Goal: Information Seeking & Learning: Learn about a topic

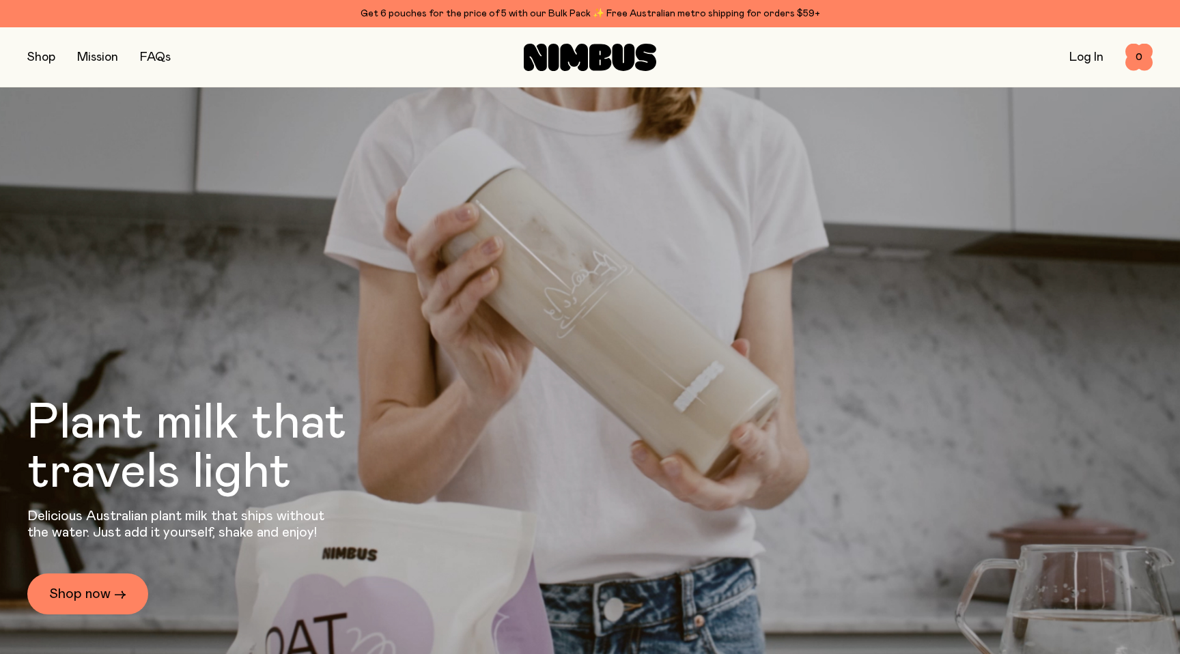
scroll to position [4379, 0]
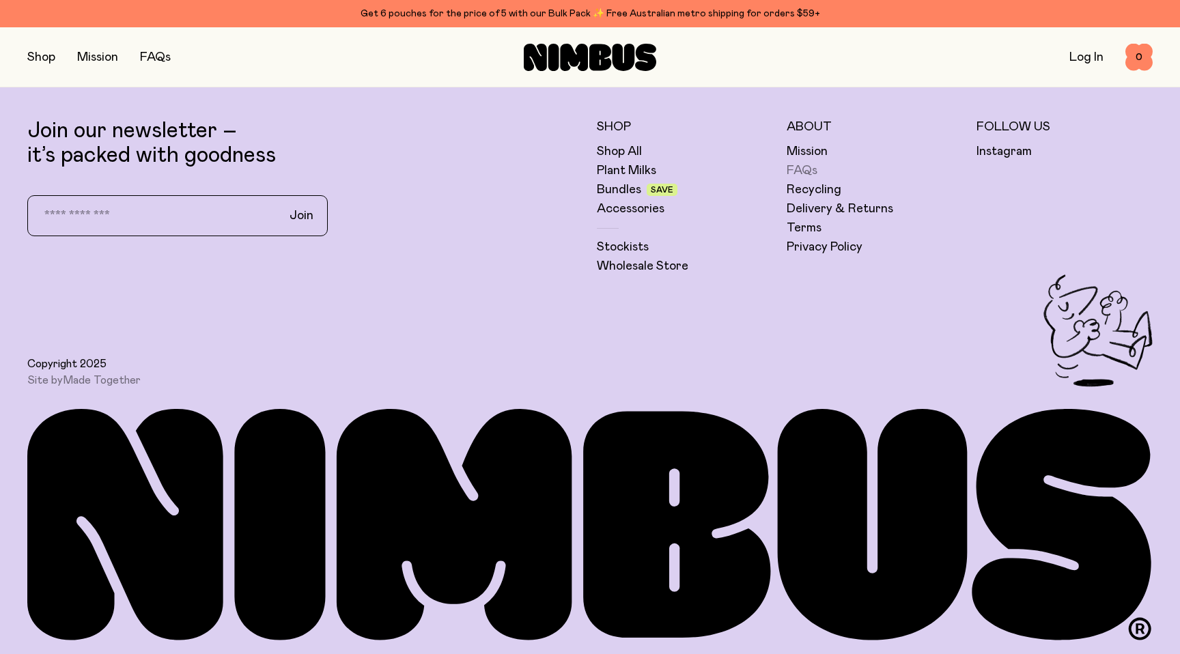
click at [800, 170] on link "FAQs" at bounding box center [802, 171] width 31 height 16
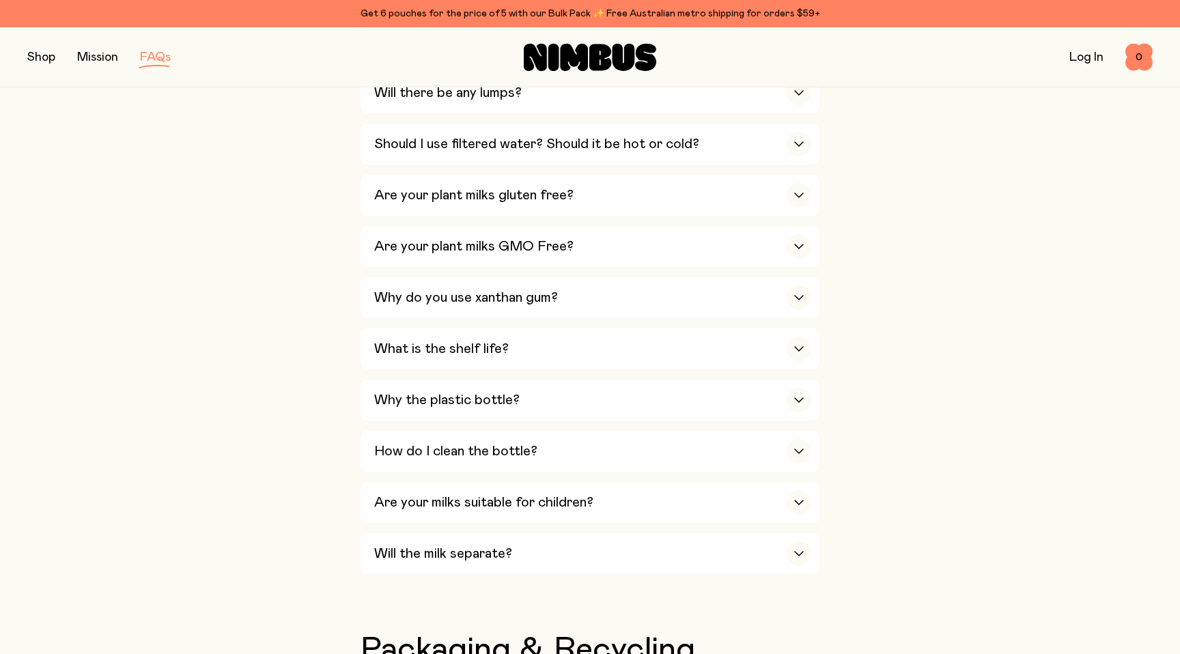
scroll to position [764, 0]
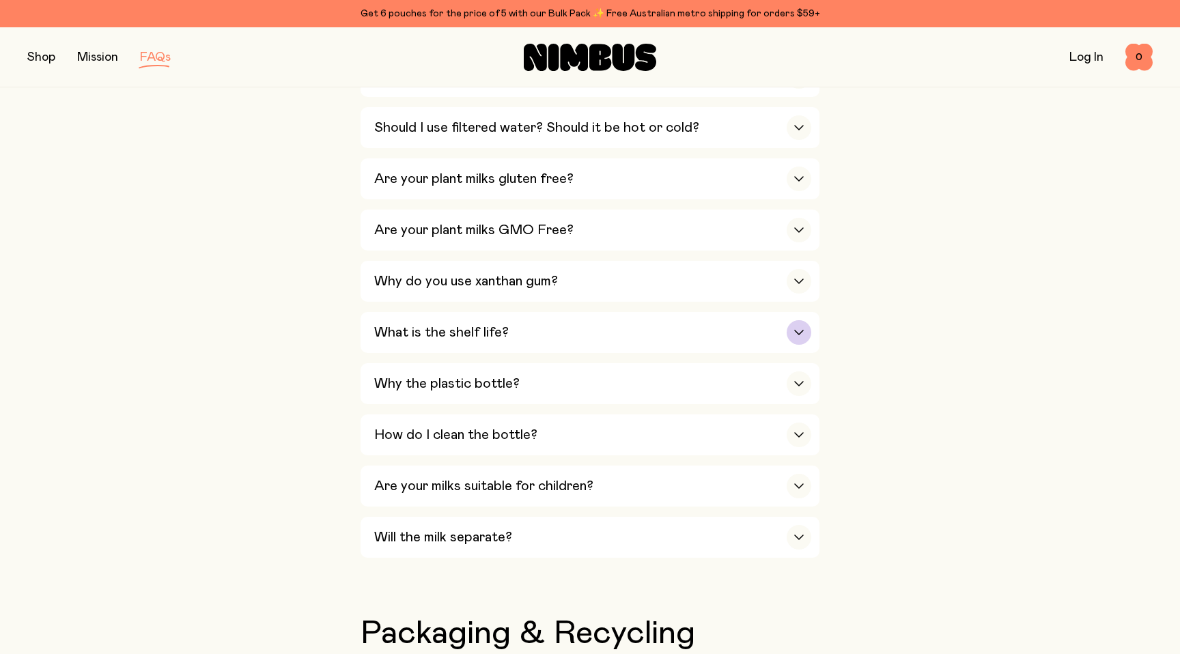
click at [800, 335] on icon "button" at bounding box center [799, 332] width 11 height 5
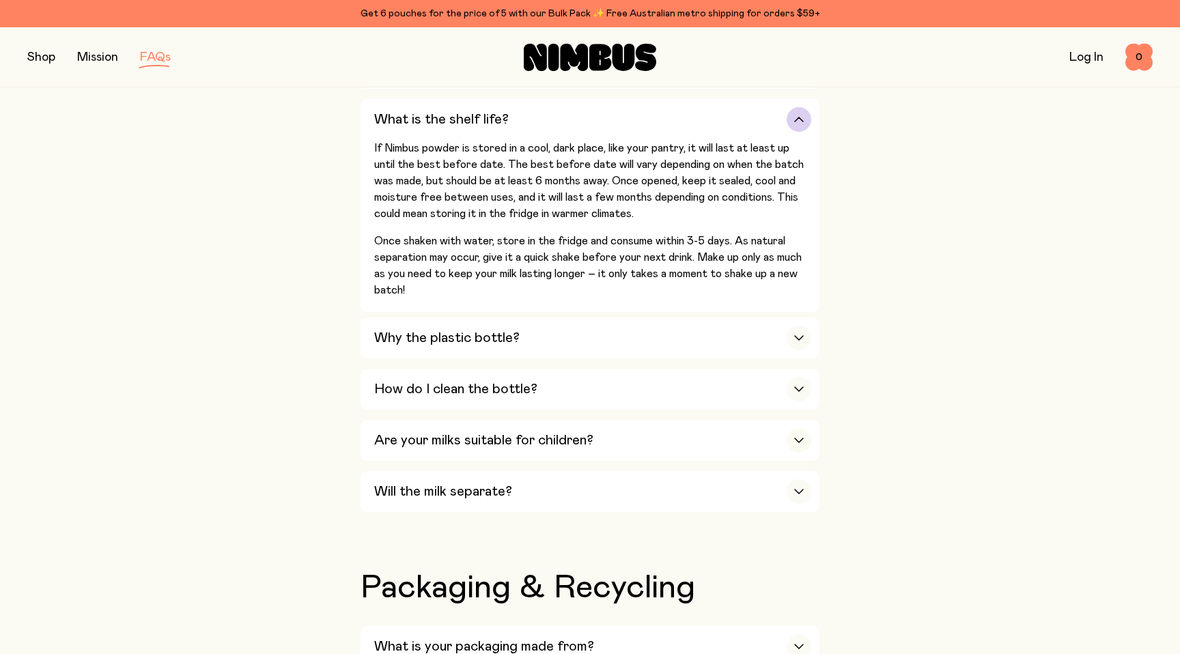
scroll to position [1003, 0]
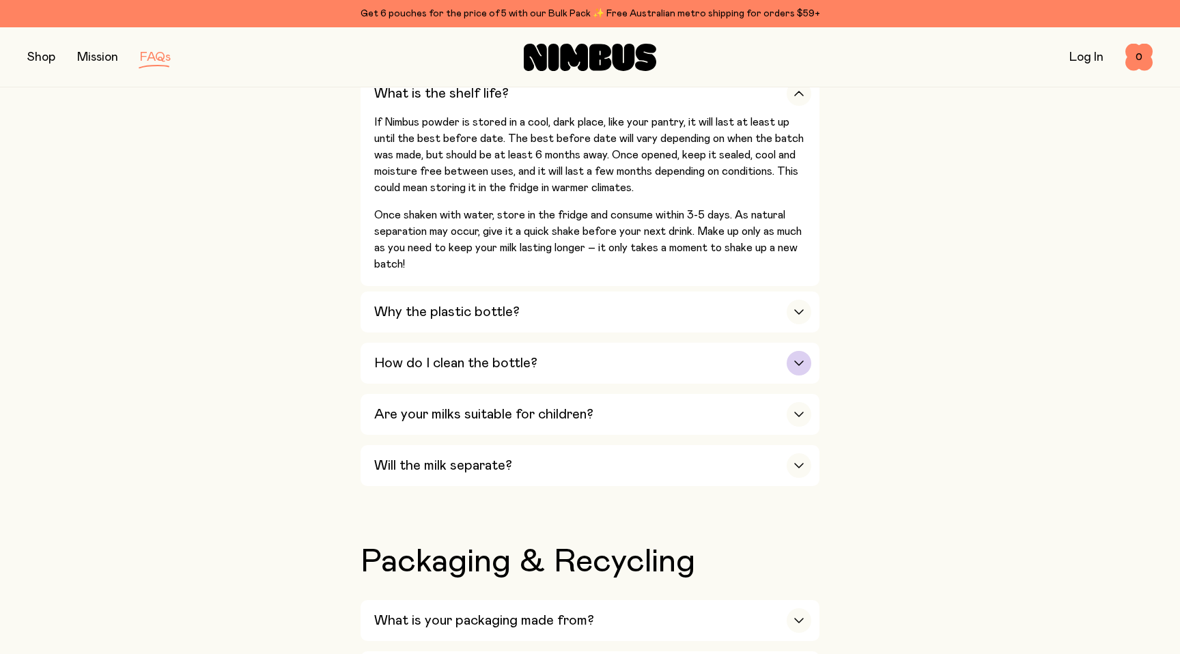
click at [783, 372] on div "How do I clean the bottle?" at bounding box center [592, 363] width 437 height 41
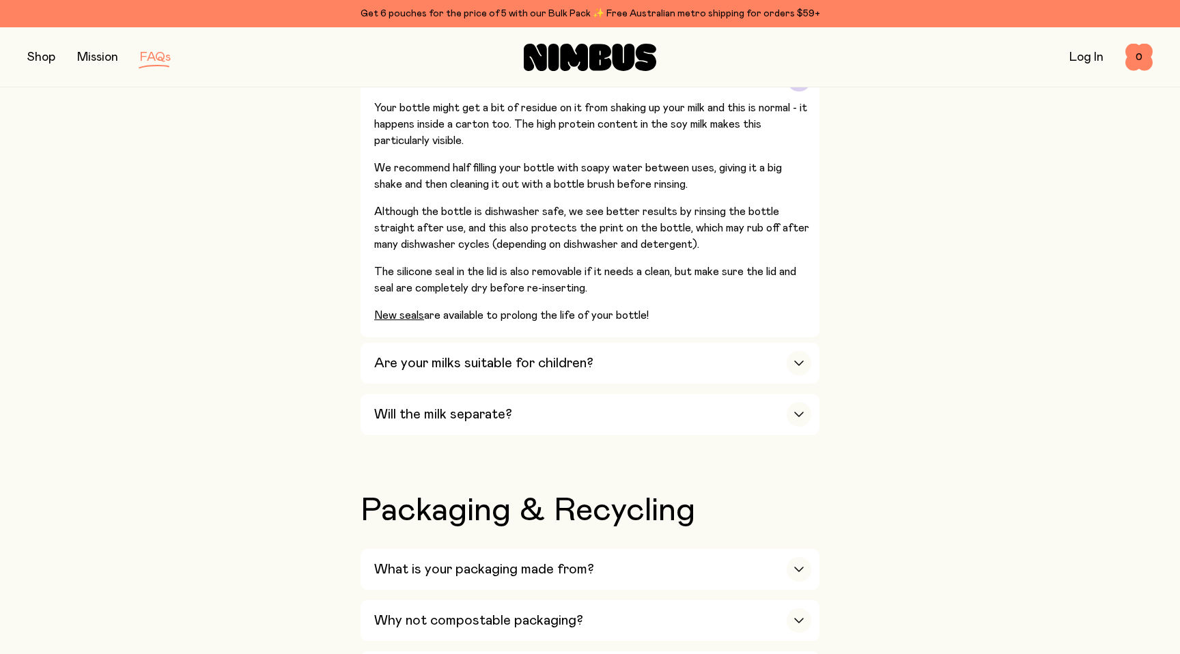
scroll to position [1122, 0]
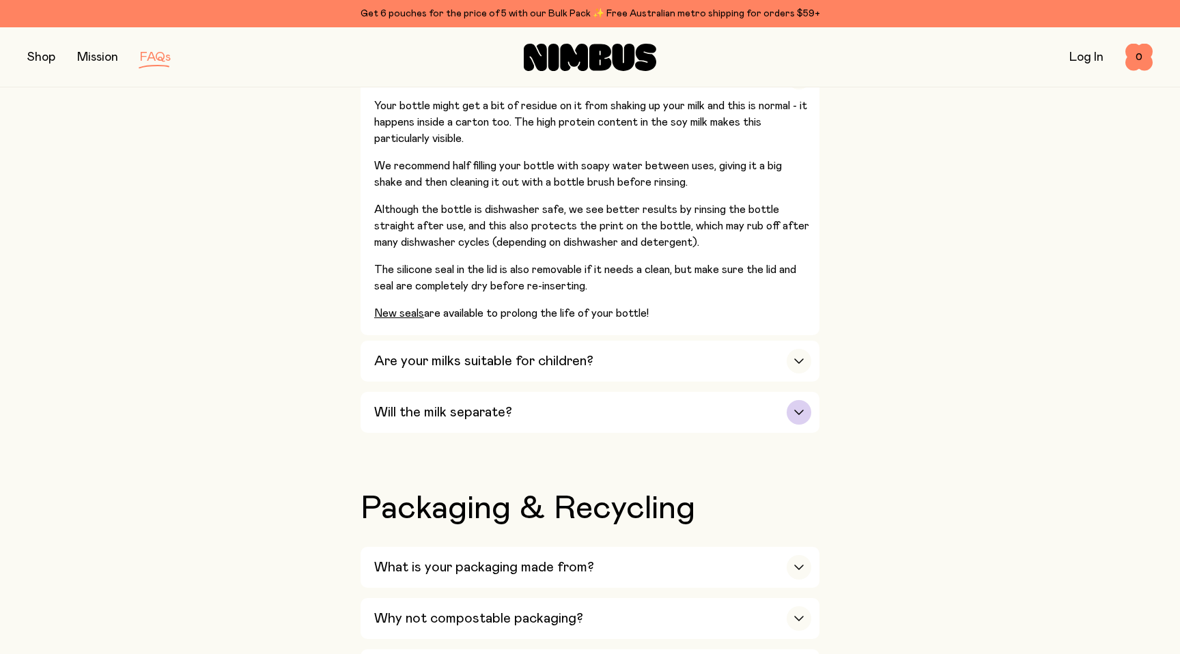
click at [793, 410] on div "button" at bounding box center [799, 412] width 25 height 25
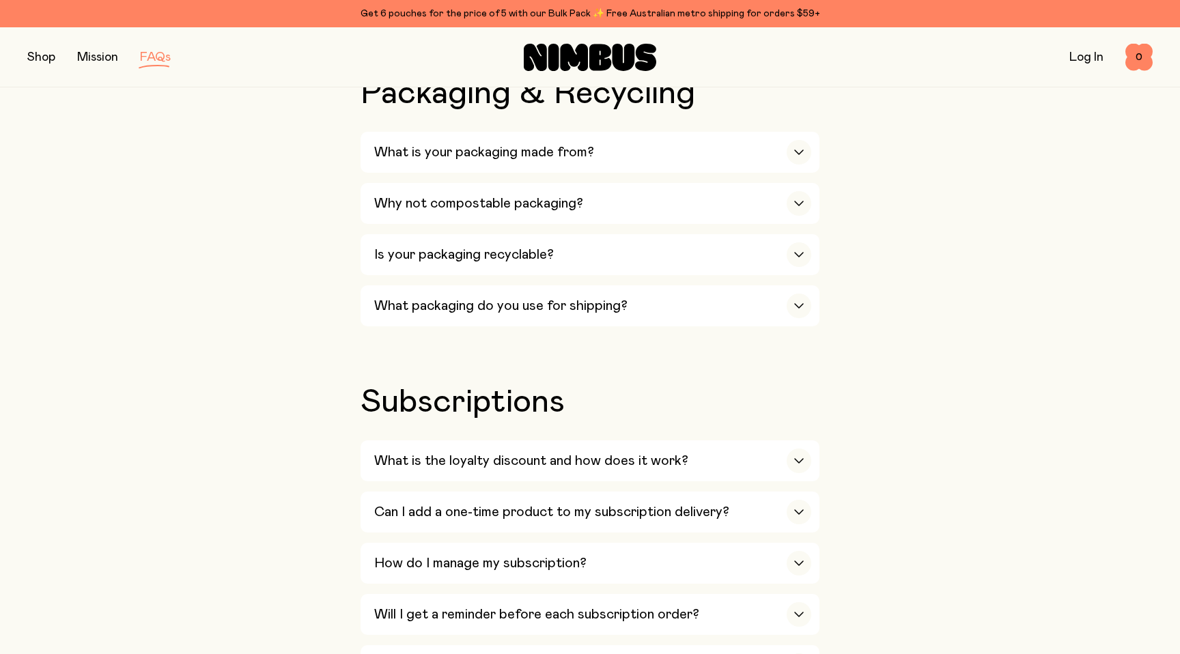
scroll to position [1349, 0]
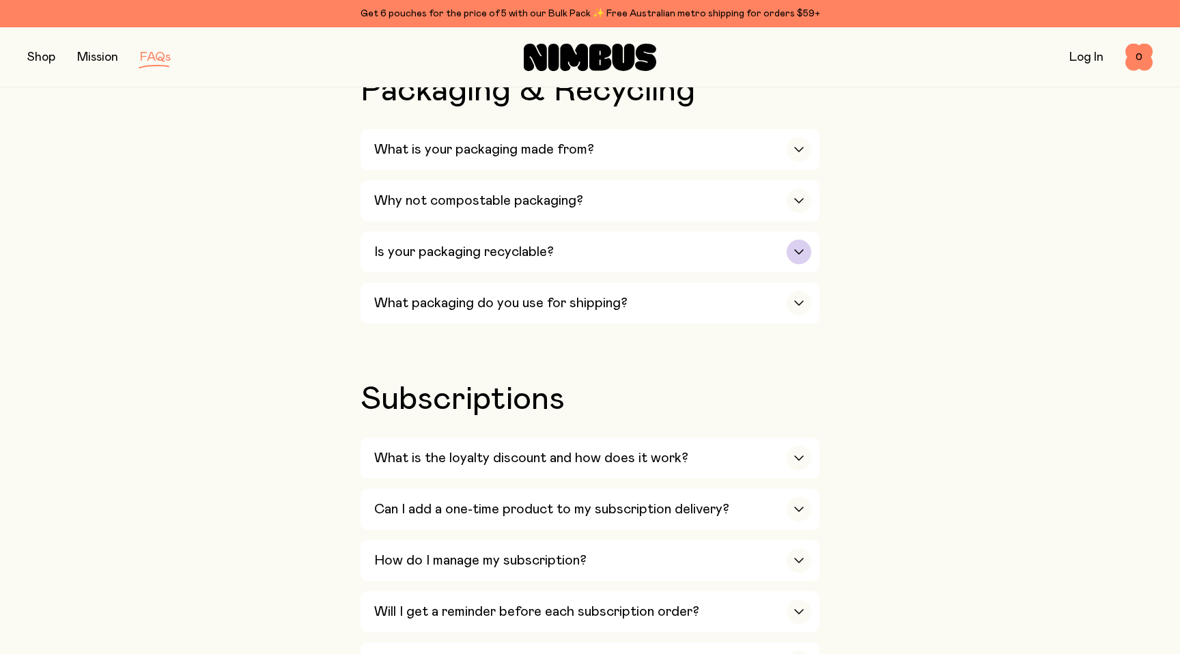
click at [799, 264] on div "button" at bounding box center [799, 252] width 25 height 25
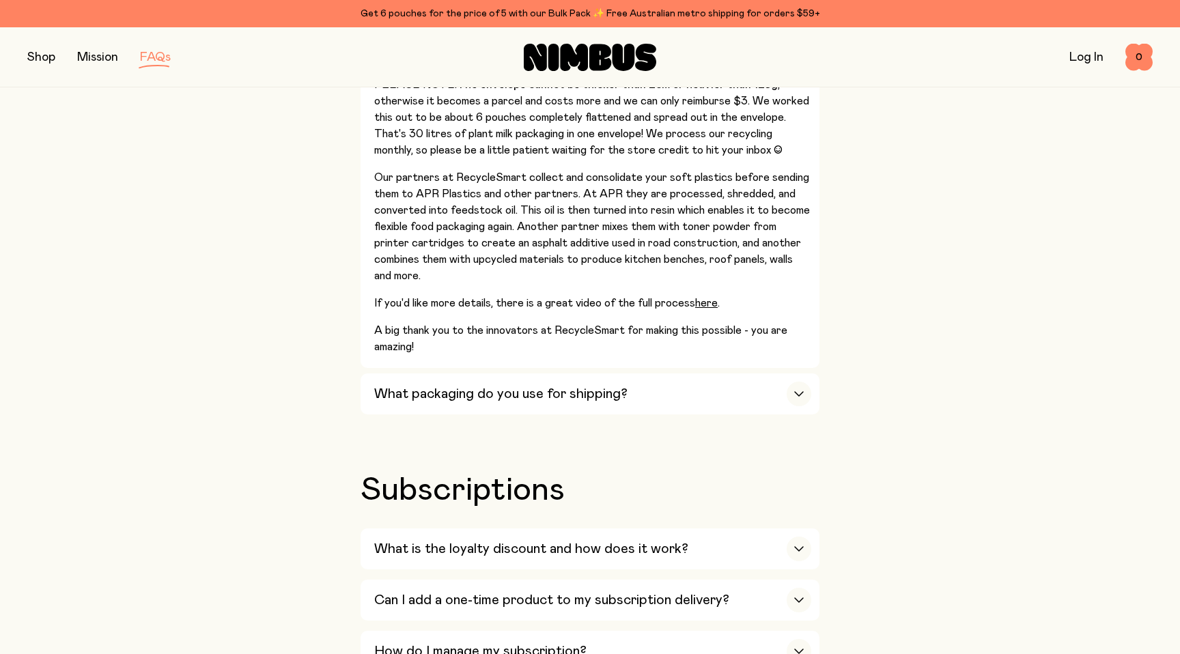
scroll to position [2020, 0]
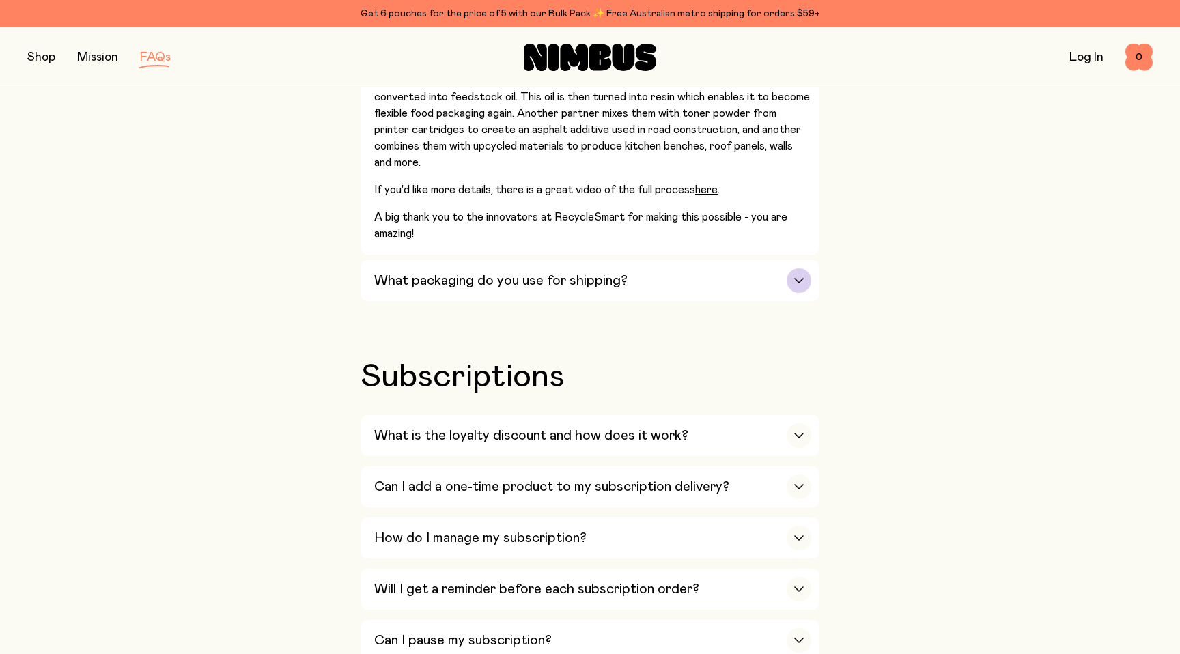
click at [781, 300] on div "What packaging do you use for shipping?" at bounding box center [592, 280] width 437 height 41
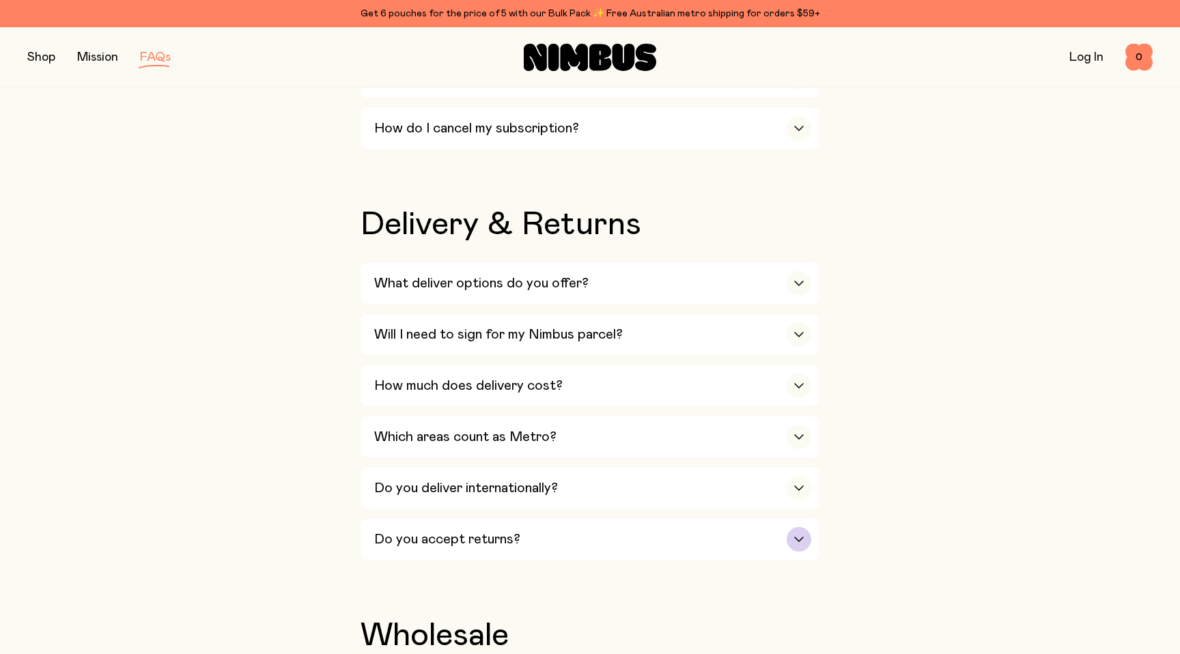
click at [771, 539] on div "Do you accept returns?" at bounding box center [592, 539] width 437 height 41
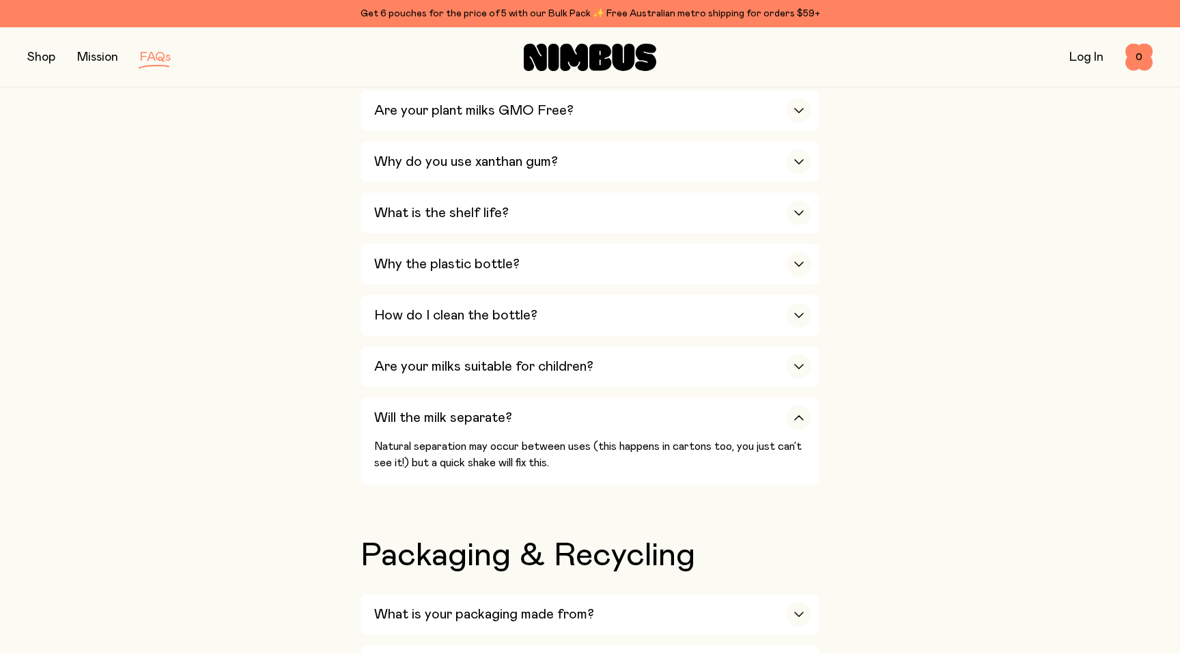
scroll to position [897, 0]
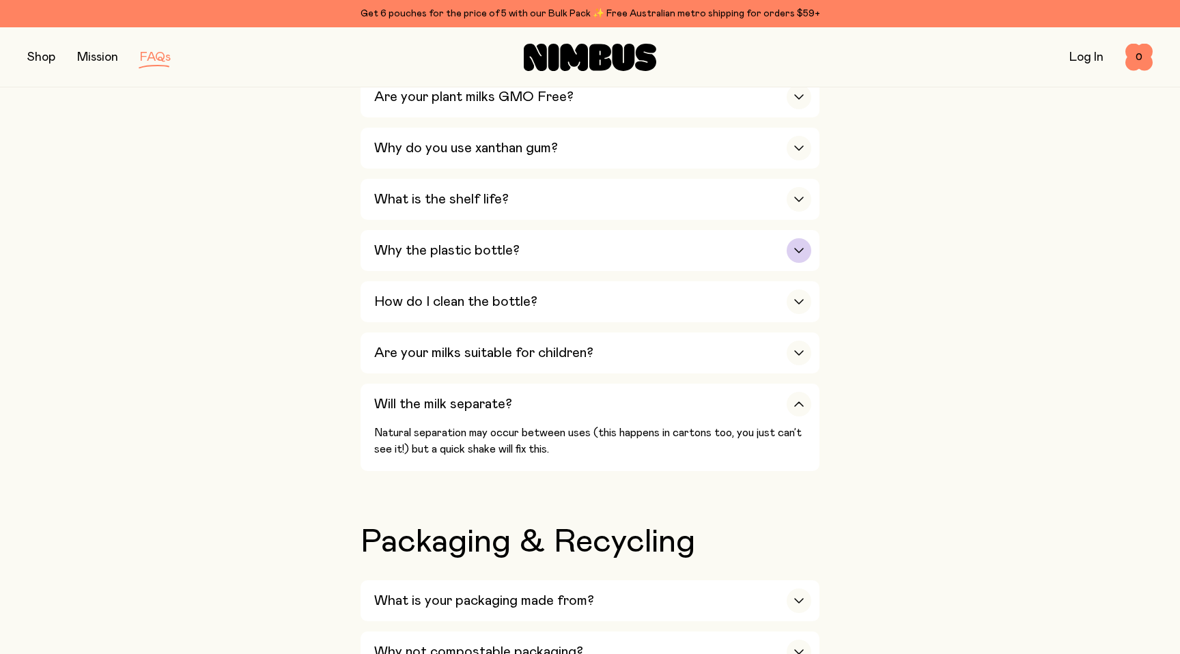
click at [621, 261] on div "Why the plastic bottle?" at bounding box center [592, 250] width 437 height 41
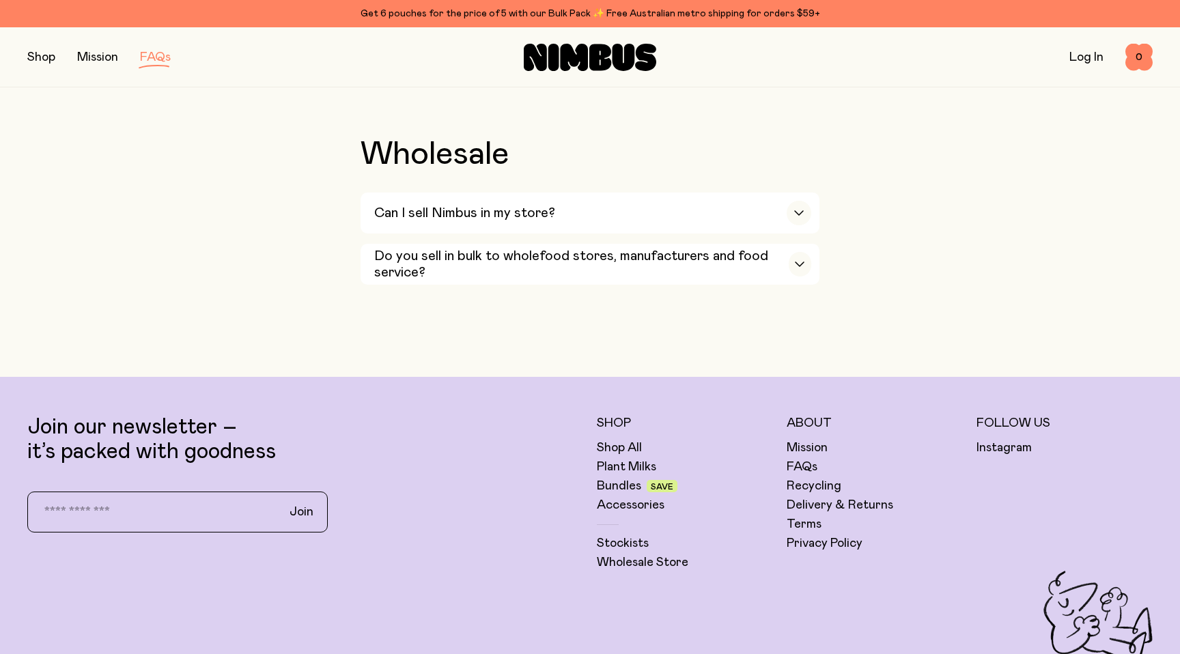
scroll to position [3184, 0]
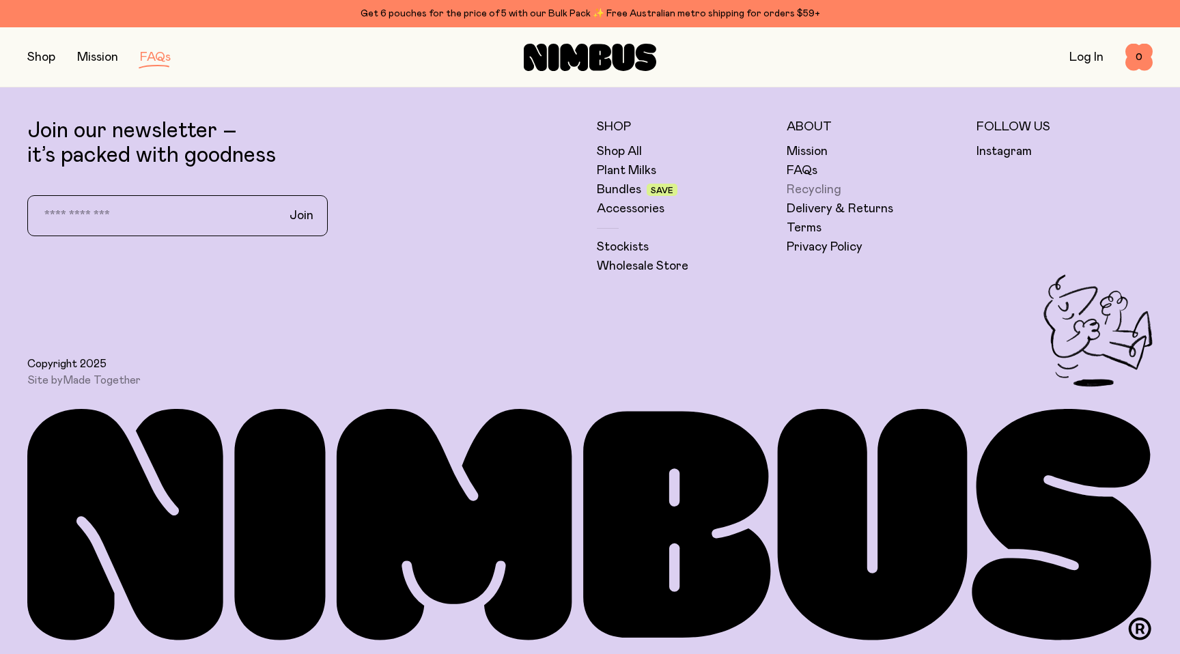
click at [804, 188] on link "Recycling" at bounding box center [814, 190] width 55 height 16
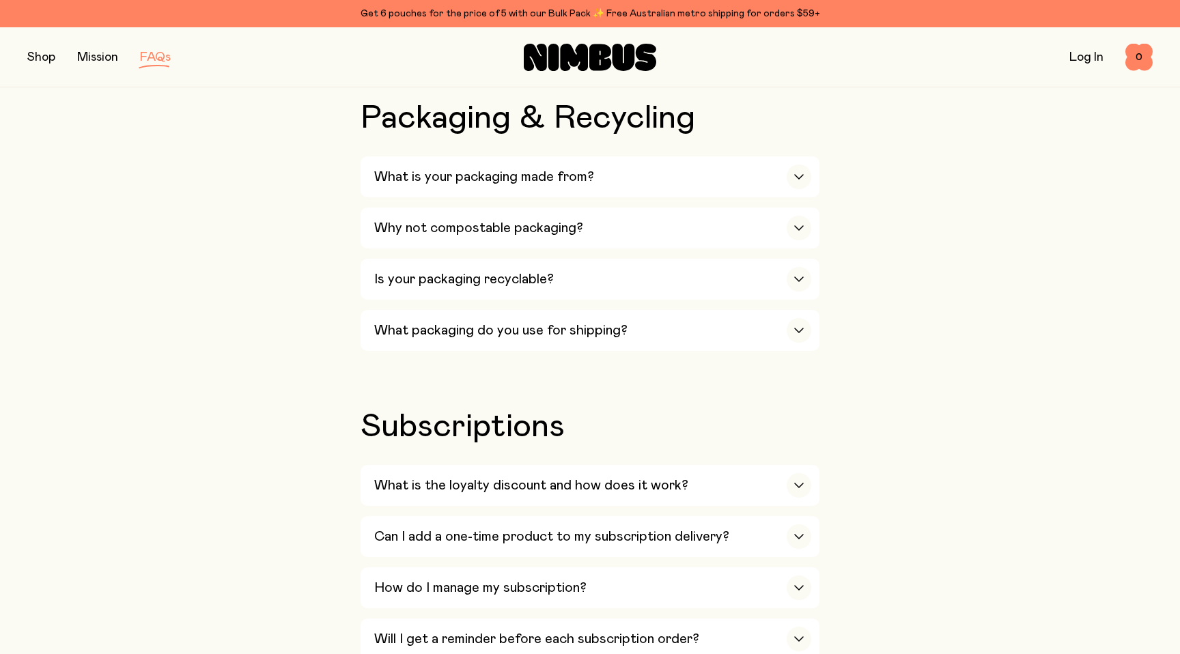
scroll to position [1279, 0]
click at [470, 186] on h3 "What is your packaging made from?" at bounding box center [484, 177] width 220 height 16
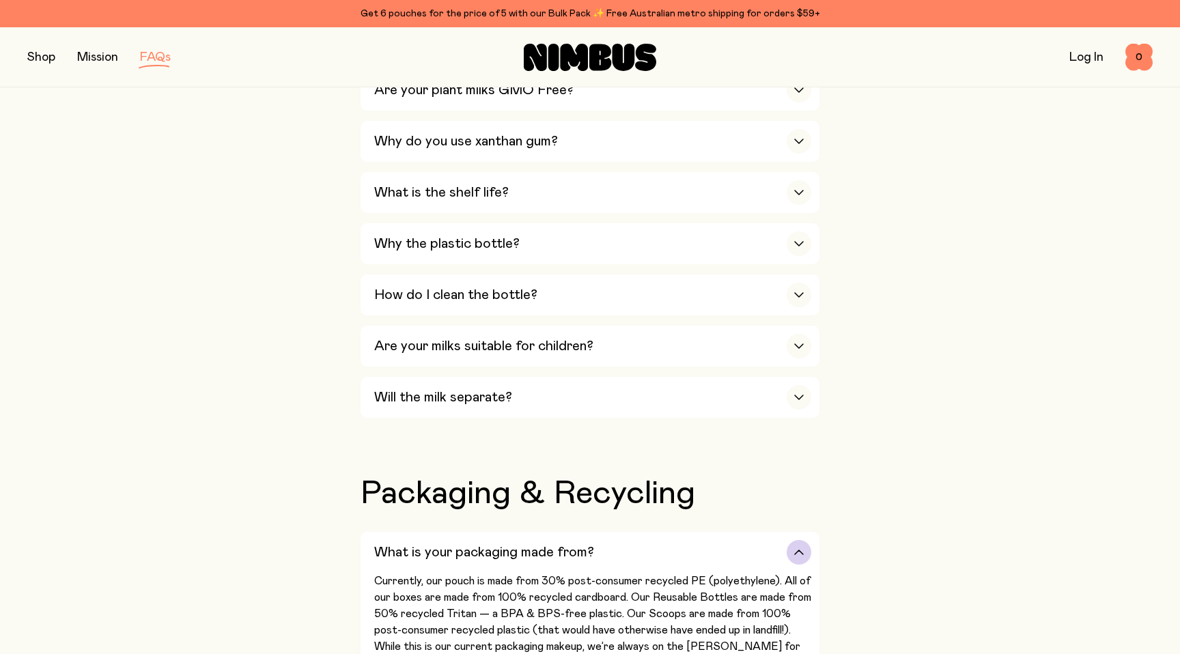
scroll to position [903, 0]
click at [543, 354] on h3 "Are your milks suitable for children?" at bounding box center [483, 347] width 219 height 16
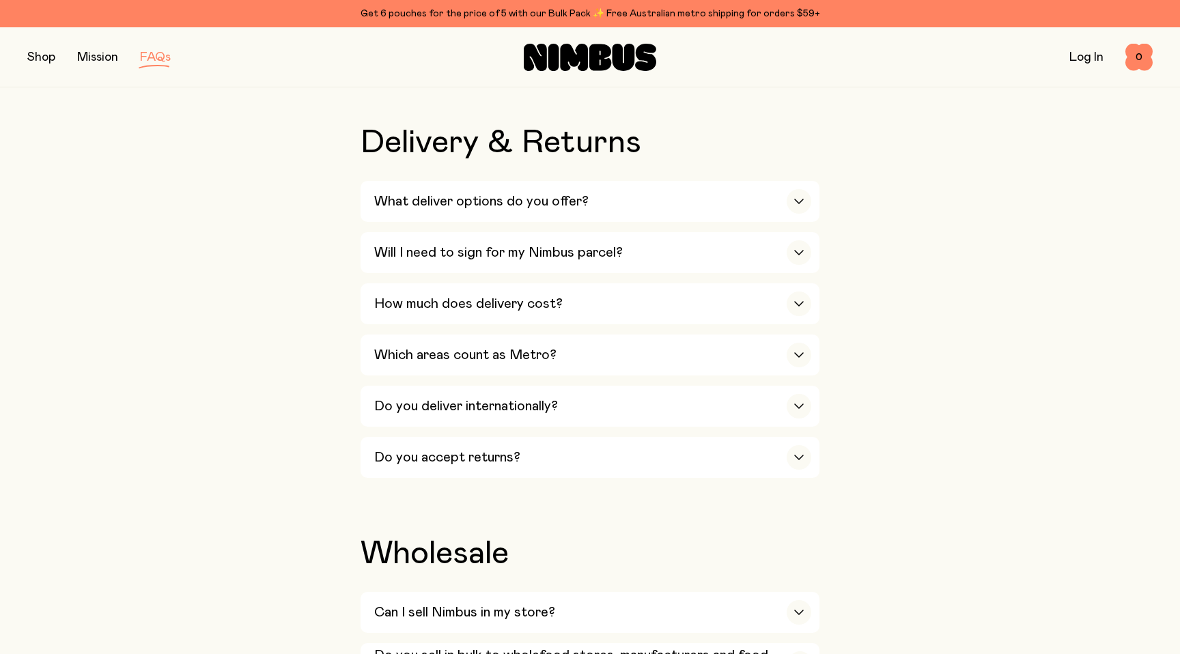
scroll to position [2276, 0]
click at [587, 410] on div "Do you deliver internationally?" at bounding box center [592, 407] width 437 height 41
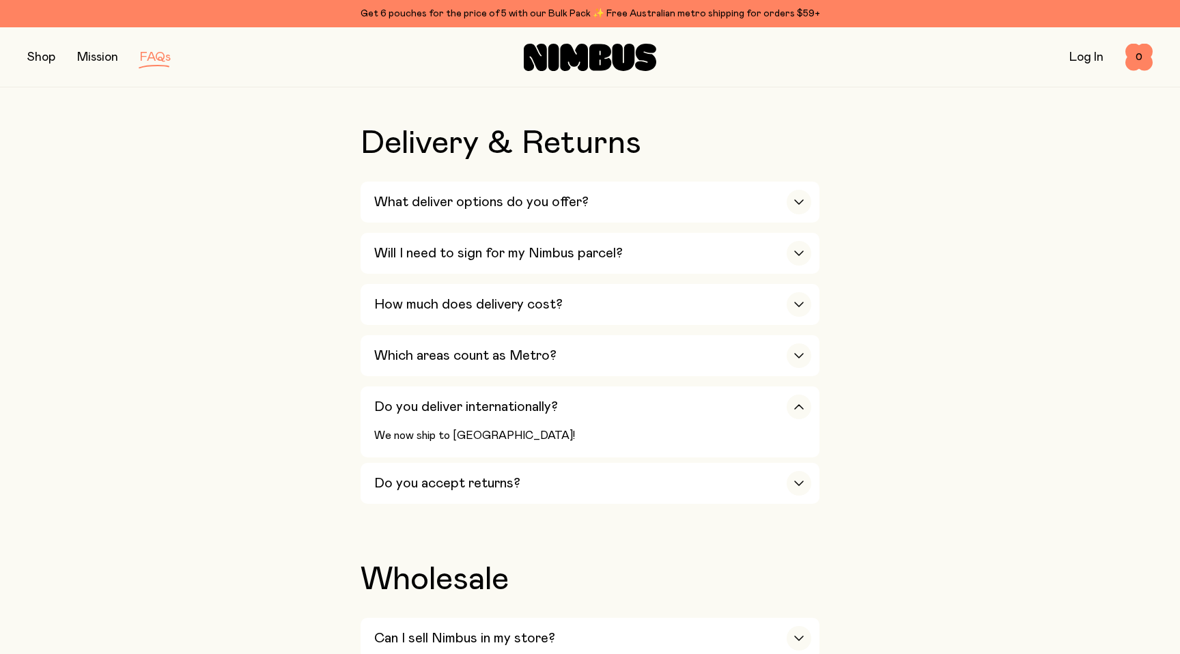
click at [1085, 53] on link "Log In" at bounding box center [1086, 57] width 34 height 12
